Goal: Task Accomplishment & Management: Manage account settings

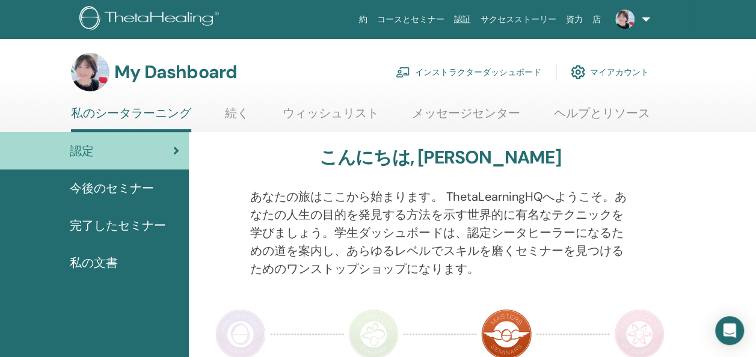
click at [492, 64] on link "インストラクターダッシュボード" at bounding box center [469, 72] width 146 height 26
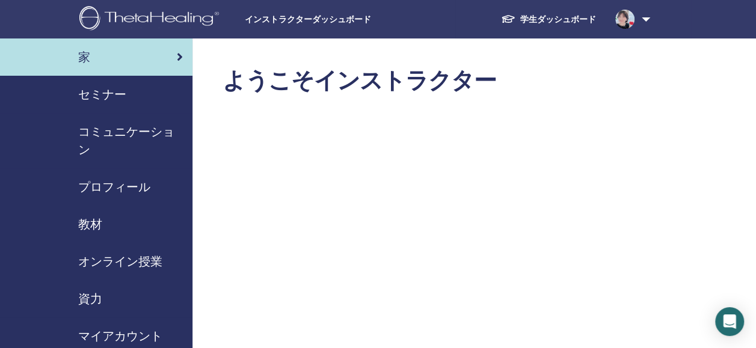
click at [106, 93] on span "セミナー" at bounding box center [102, 94] width 48 height 18
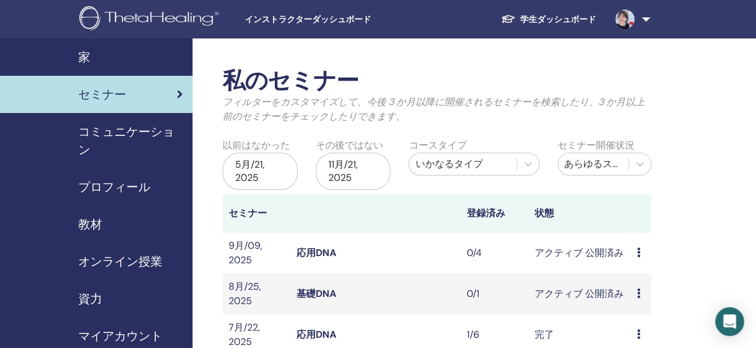
click at [302, 247] on link "応用DNA" at bounding box center [317, 253] width 40 height 13
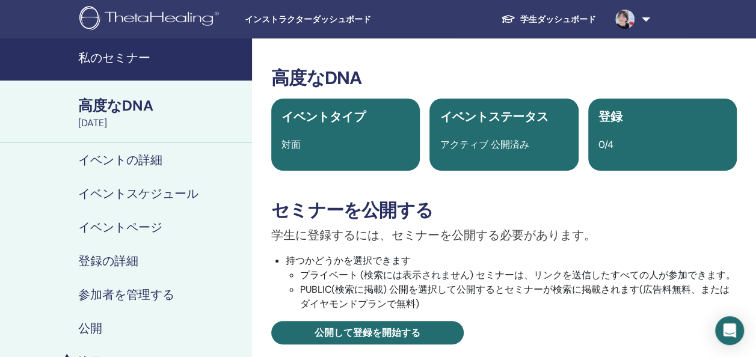
click at [156, 198] on h4 "イベントスケジュール" at bounding box center [138, 193] width 120 height 14
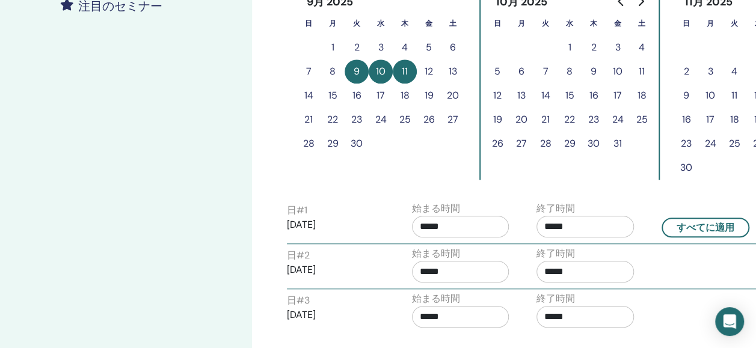
scroll to position [361, 0]
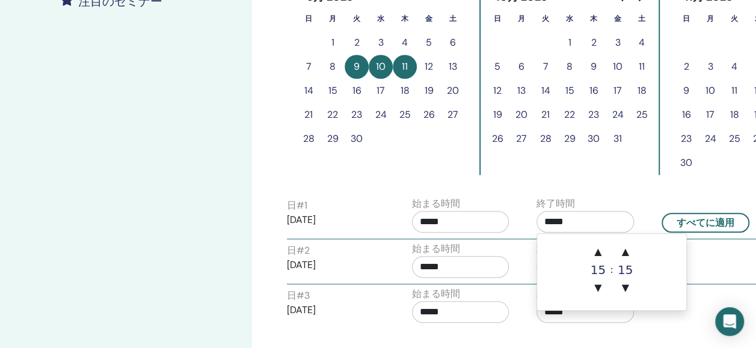
click at [593, 221] on input "*****" at bounding box center [584, 222] width 97 height 22
type input "*****"
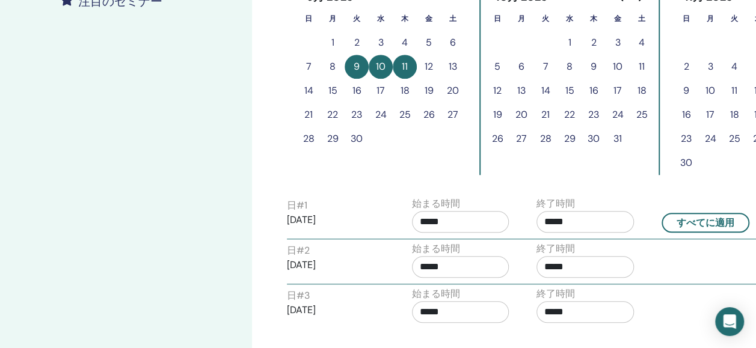
scroll to position [57, 0]
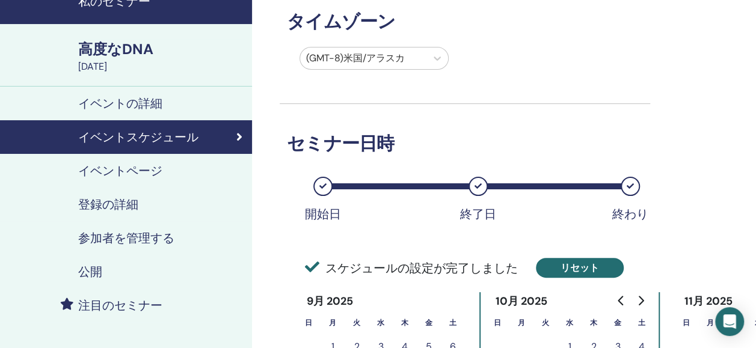
click at [606, 259] on button "リセット" at bounding box center [580, 268] width 88 height 20
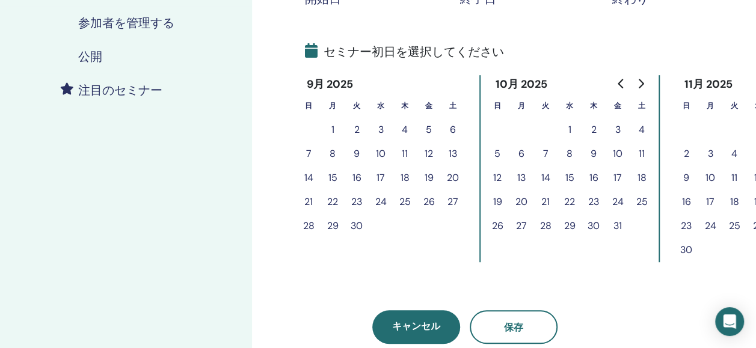
scroll to position [297, 0]
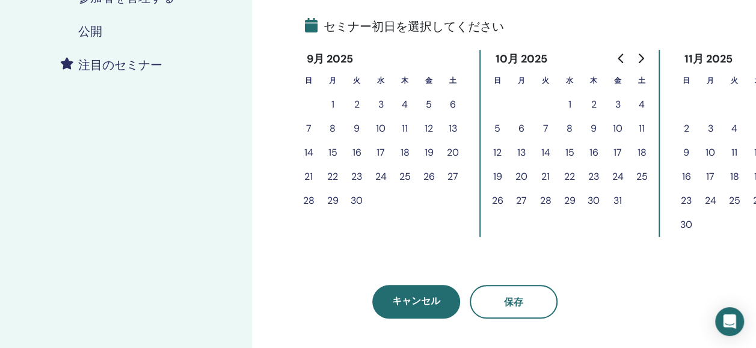
click at [358, 128] on button "9" at bounding box center [357, 129] width 24 height 24
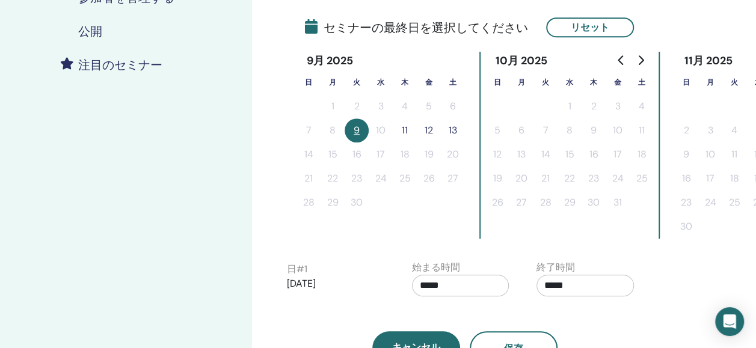
click at [410, 129] on button "11" at bounding box center [405, 130] width 24 height 24
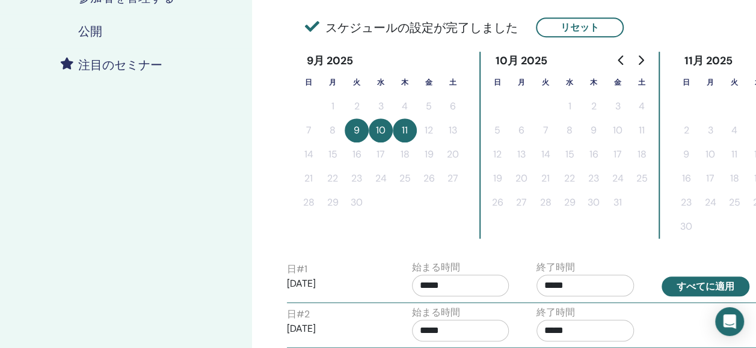
click at [733, 278] on button "すべてに適用" at bounding box center [706, 287] width 88 height 20
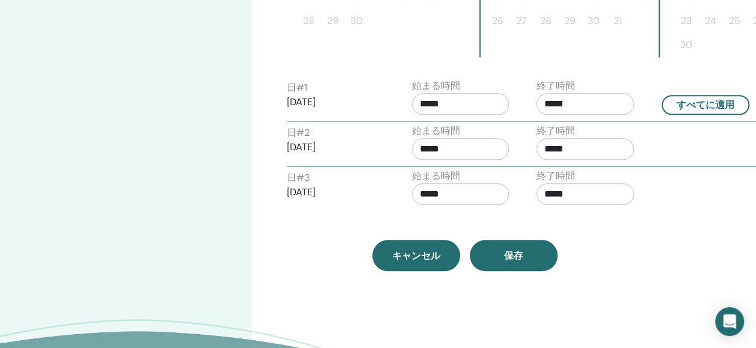
scroll to position [490, 0]
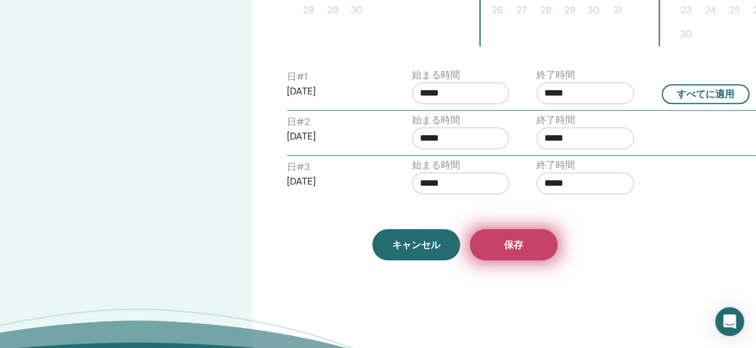
click at [526, 258] on button "保存" at bounding box center [514, 244] width 88 height 31
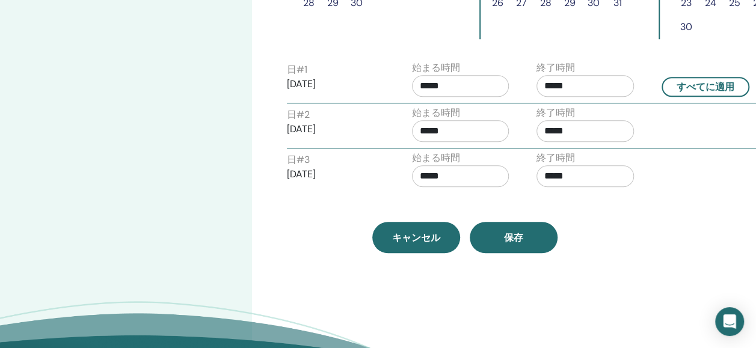
scroll to position [498, 0]
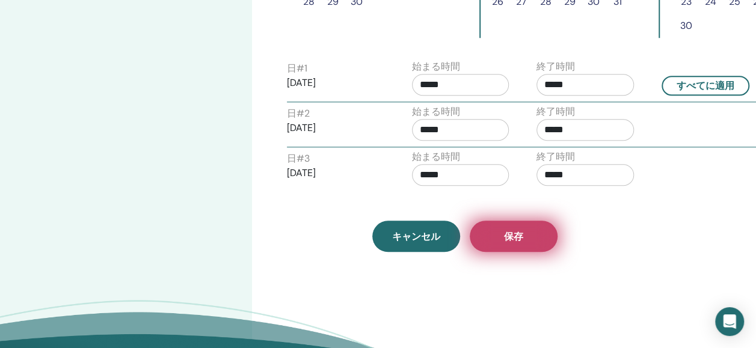
click at [545, 227] on button "保存" at bounding box center [514, 236] width 88 height 31
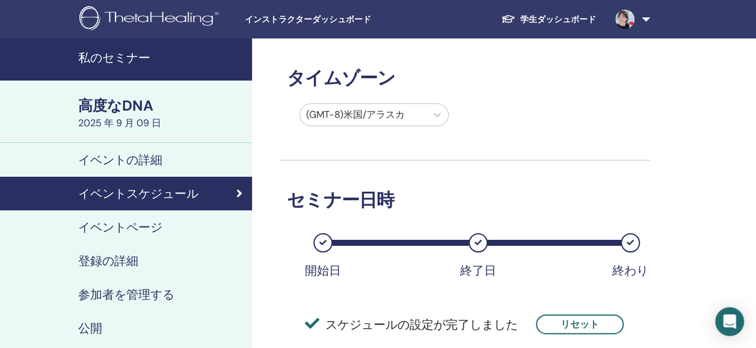
click at [105, 268] on h4 "登録の詳細" at bounding box center [108, 261] width 60 height 14
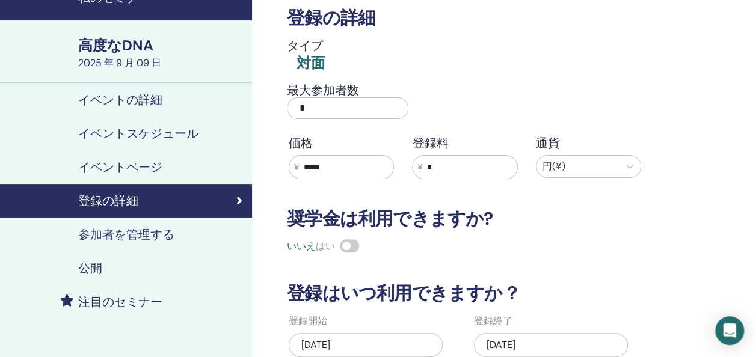
scroll to position [72, 0]
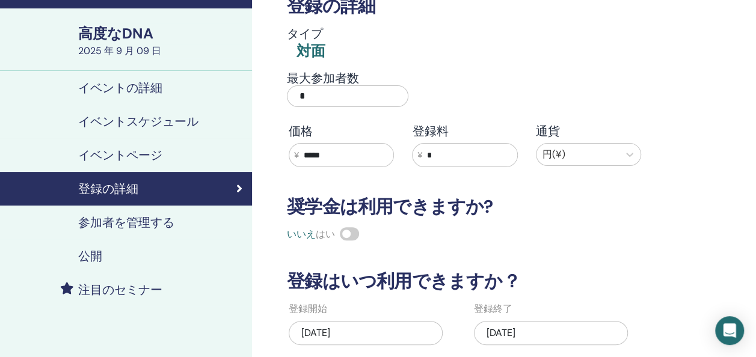
click at [318, 103] on input "*" at bounding box center [347, 96] width 121 height 22
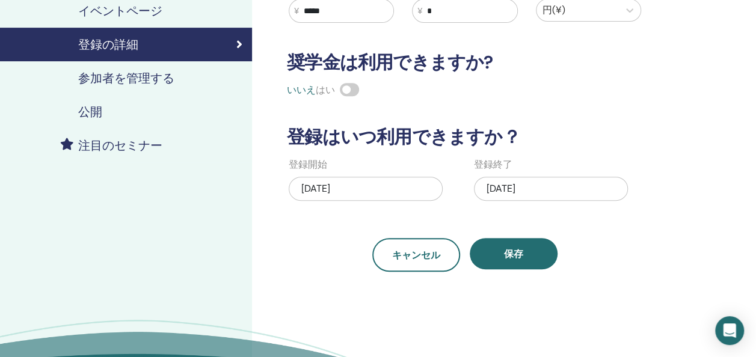
scroll to position [0, 0]
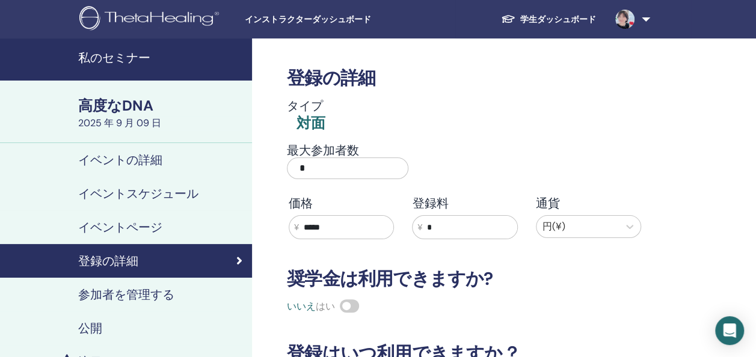
click at [380, 173] on input "*" at bounding box center [347, 169] width 121 height 22
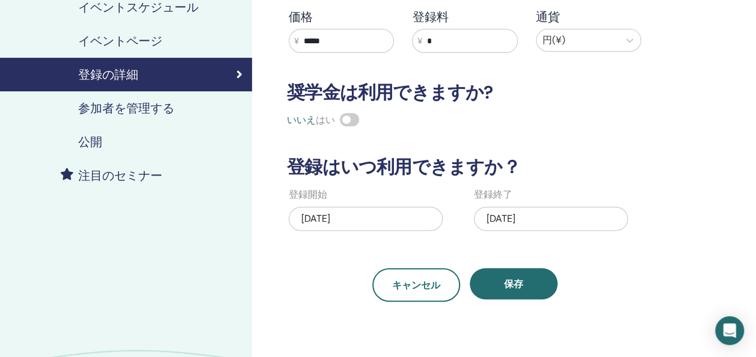
scroll to position [192, 0]
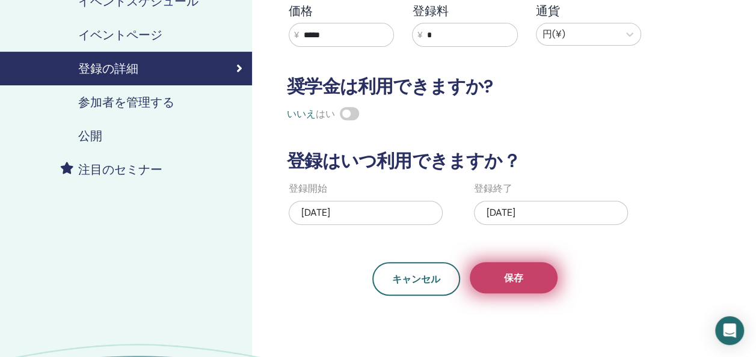
type input "*"
click at [538, 275] on button "保存" at bounding box center [514, 277] width 88 height 31
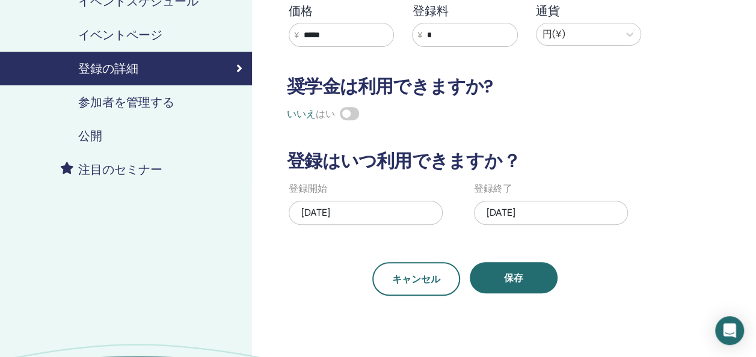
click at [91, 133] on h4 "公開" at bounding box center [90, 136] width 24 height 14
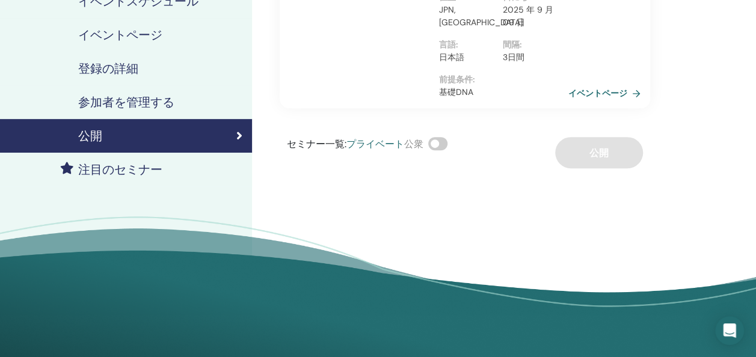
click at [604, 99] on link "イベントページ" at bounding box center [606, 93] width 77 height 18
